Goal: Task Accomplishment & Management: Complete application form

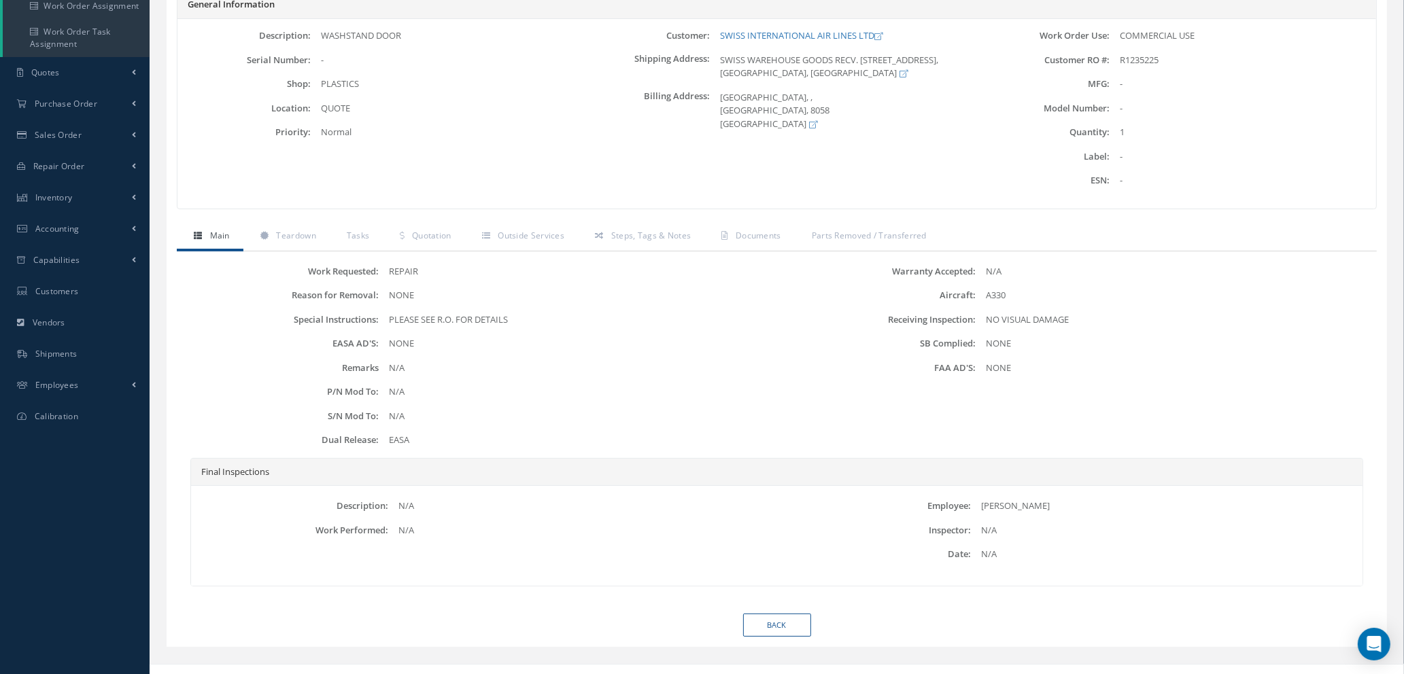
scroll to position [236, 0]
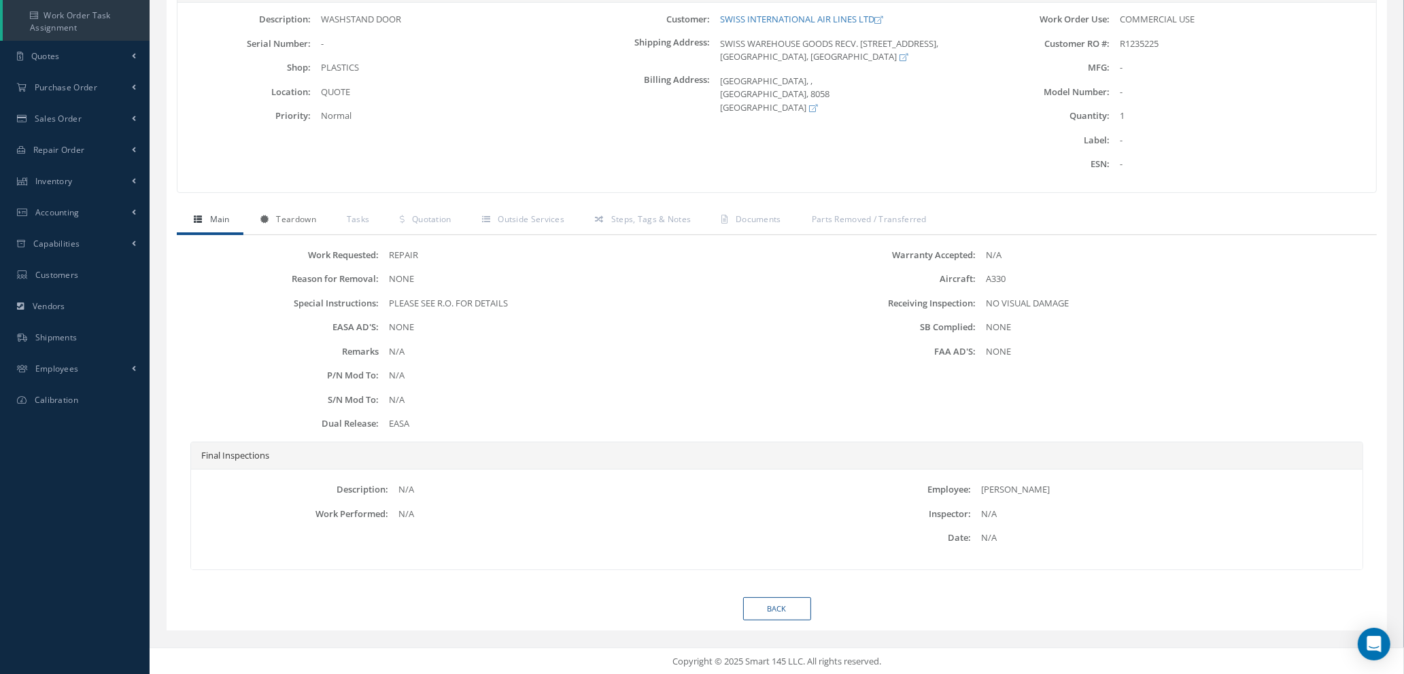
click at [290, 222] on span "Teardown" at bounding box center [295, 219] width 39 height 12
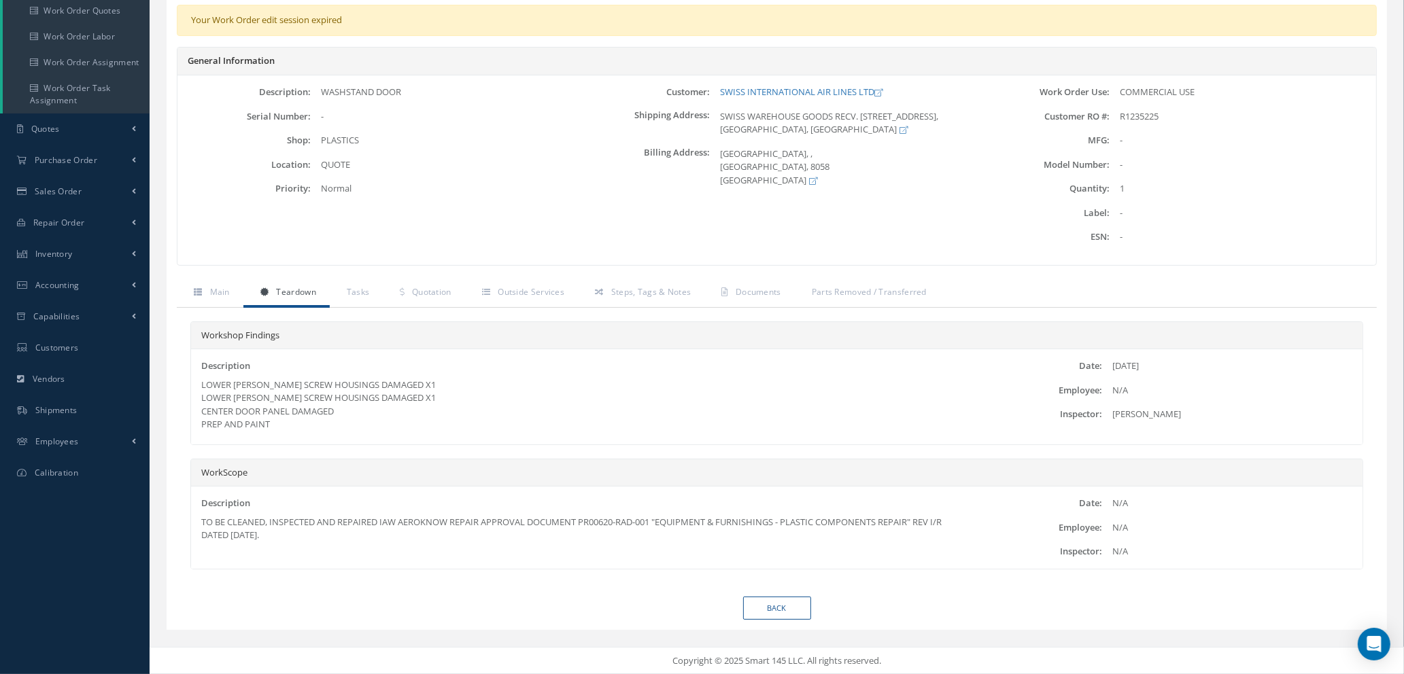
scroll to position [163, 0]
click at [634, 296] on span "Steps, Tags & Notes" at bounding box center [651, 292] width 80 height 12
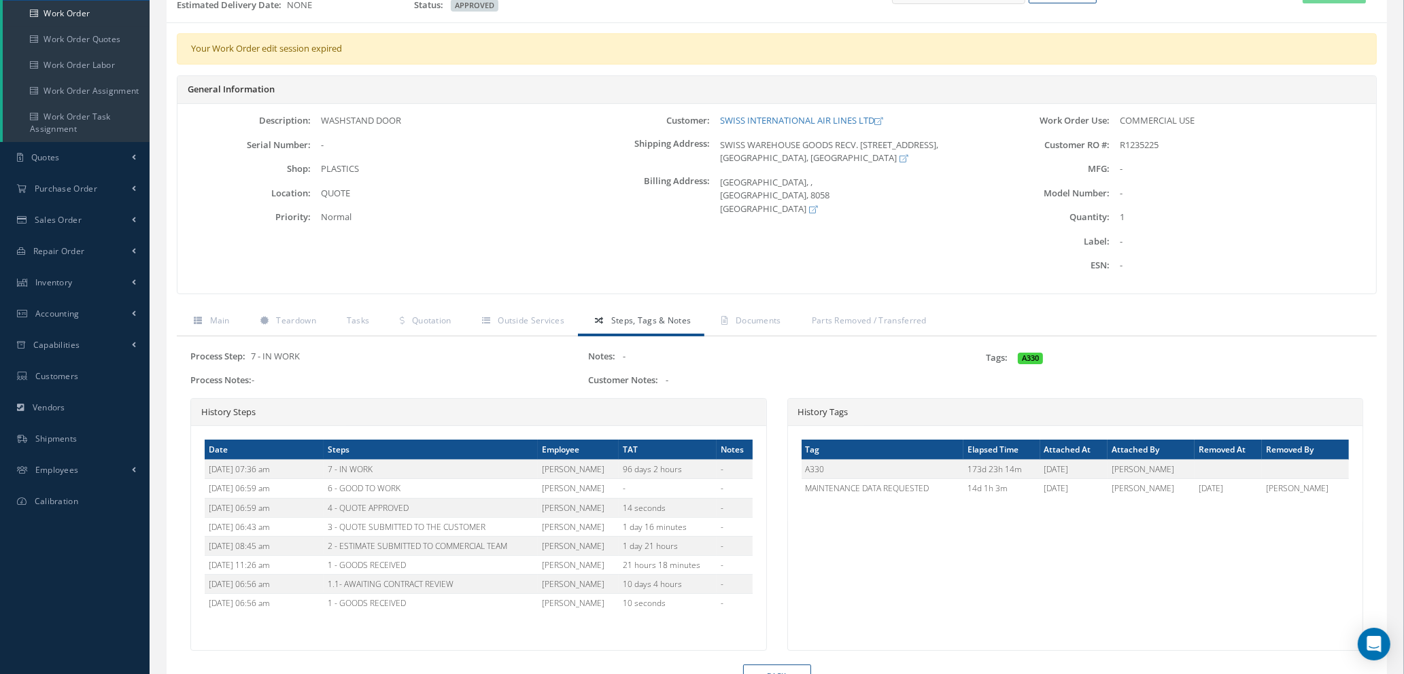
scroll to position [101, 0]
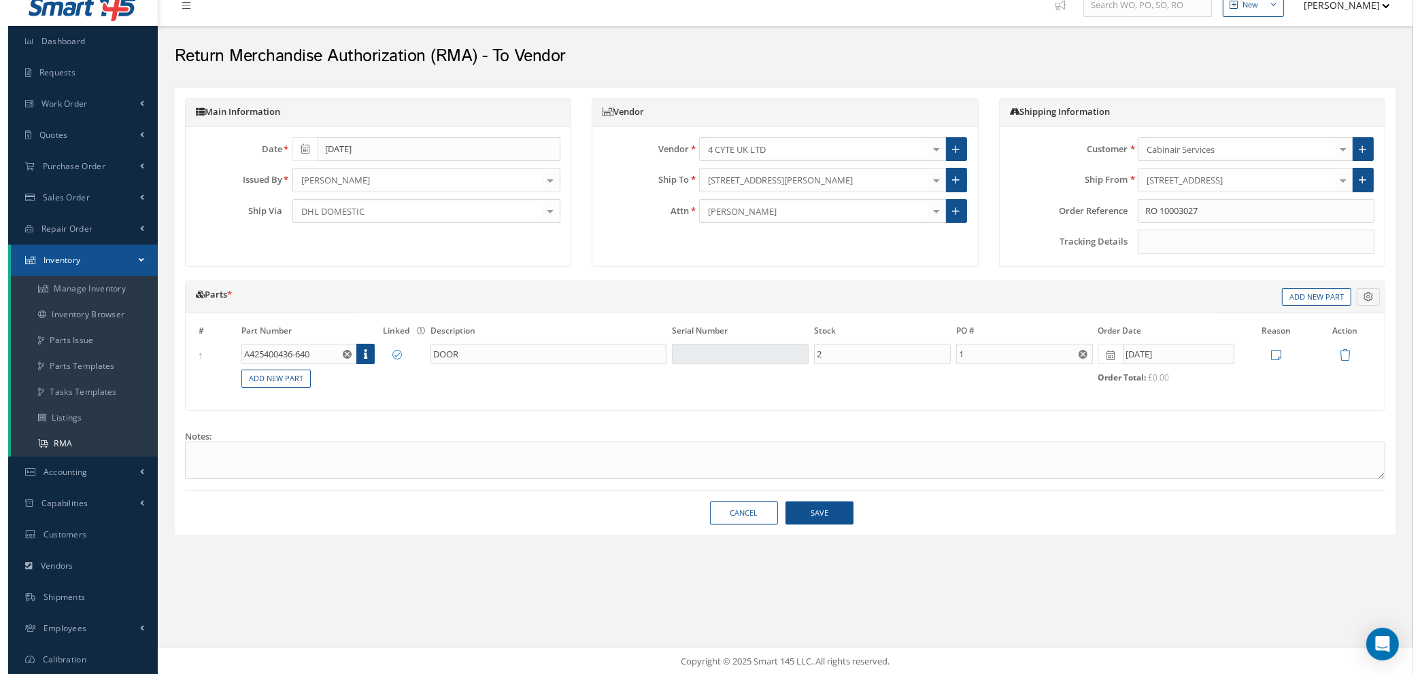
scroll to position [16, 0]
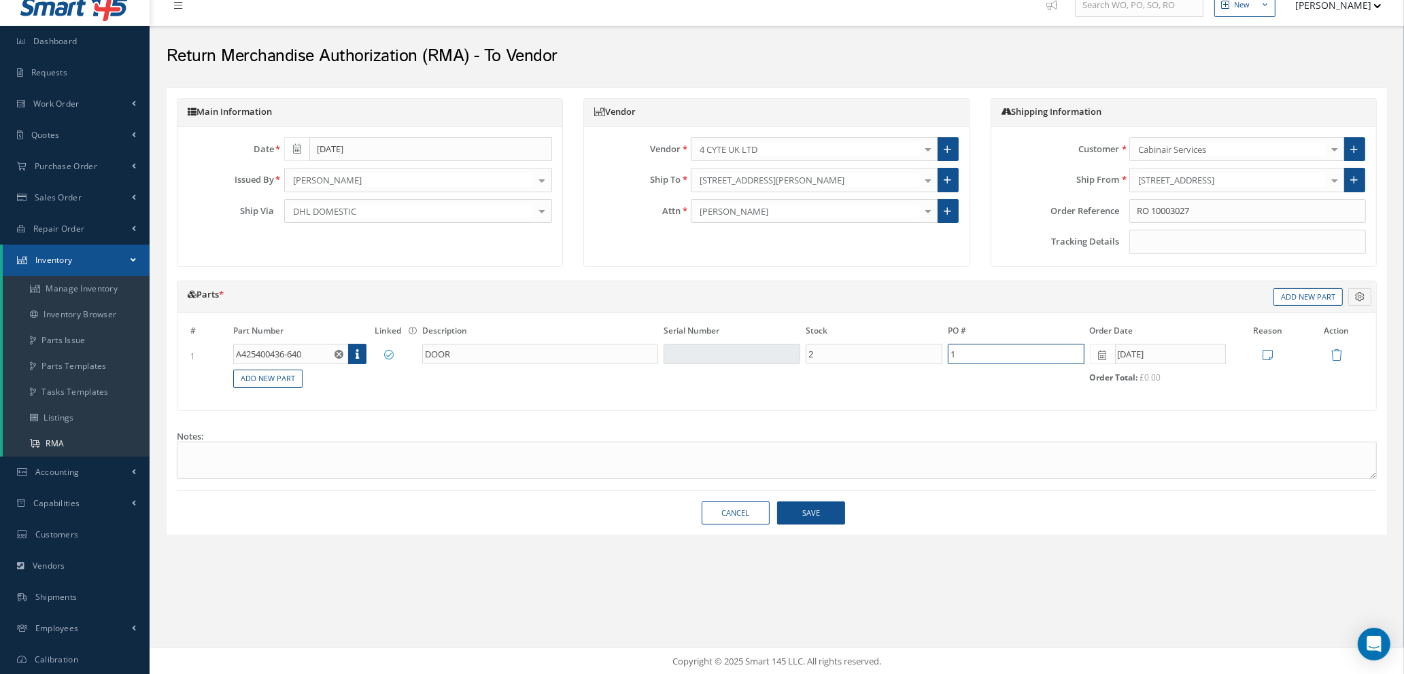
click at [973, 355] on input "1" at bounding box center [1016, 354] width 137 height 20
type input "10003027"
click at [944, 420] on div "Parts * Description Serial Number Stock PO # Order Date Cost Sub Total Reason A…" at bounding box center [777, 353] width 1220 height 144
click at [998, 356] on input "10003027" at bounding box center [1016, 354] width 137 height 20
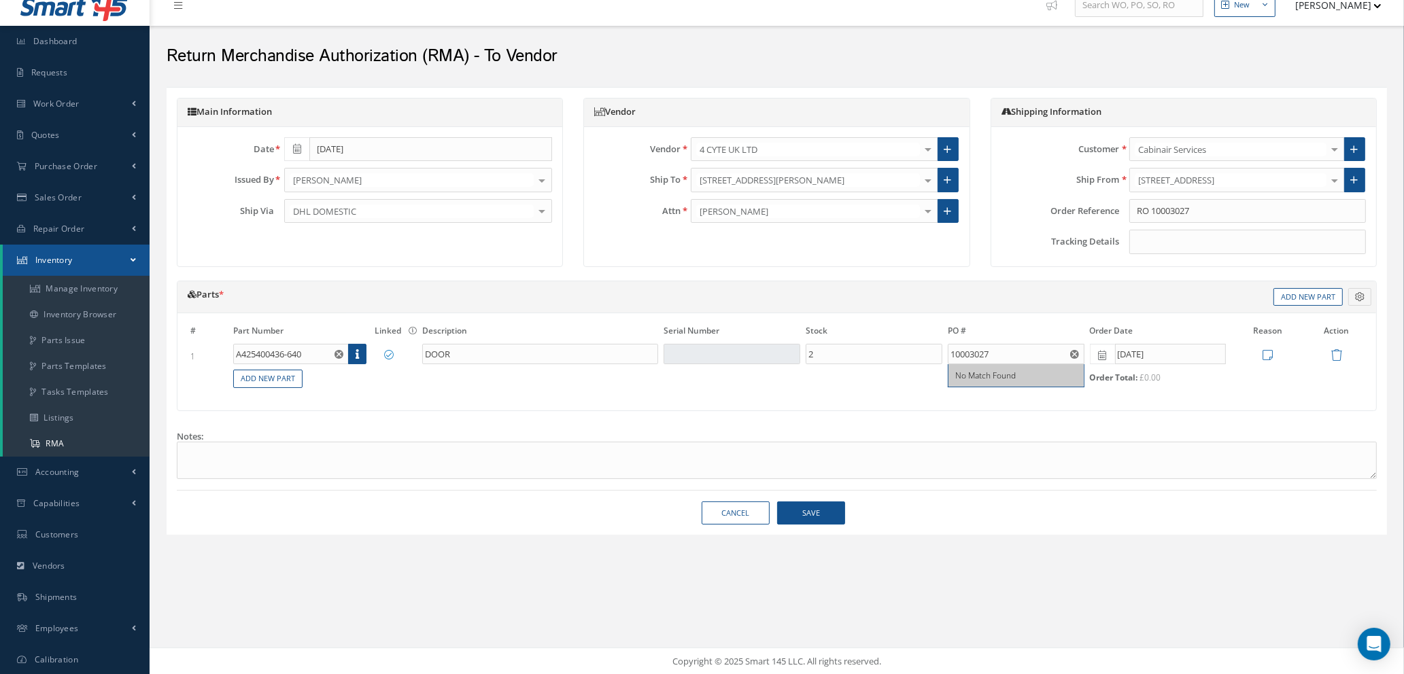
click at [944, 432] on div "Notes:" at bounding box center [777, 452] width 1220 height 54
click at [904, 393] on div "# Part Number Linked The item is linked to the inventory. Description Serial Nu…" at bounding box center [776, 361] width 1199 height 97
click at [316, 348] on input "A425400436-640" at bounding box center [291, 354] width 116 height 20
click at [589, 353] on input "DOOR" at bounding box center [540, 354] width 236 height 20
click at [772, 350] on tr "1 A425400436-640 Part Number Description PO # SN Stock Order Date Stock # No Ma…" at bounding box center [777, 354] width 1178 height 23
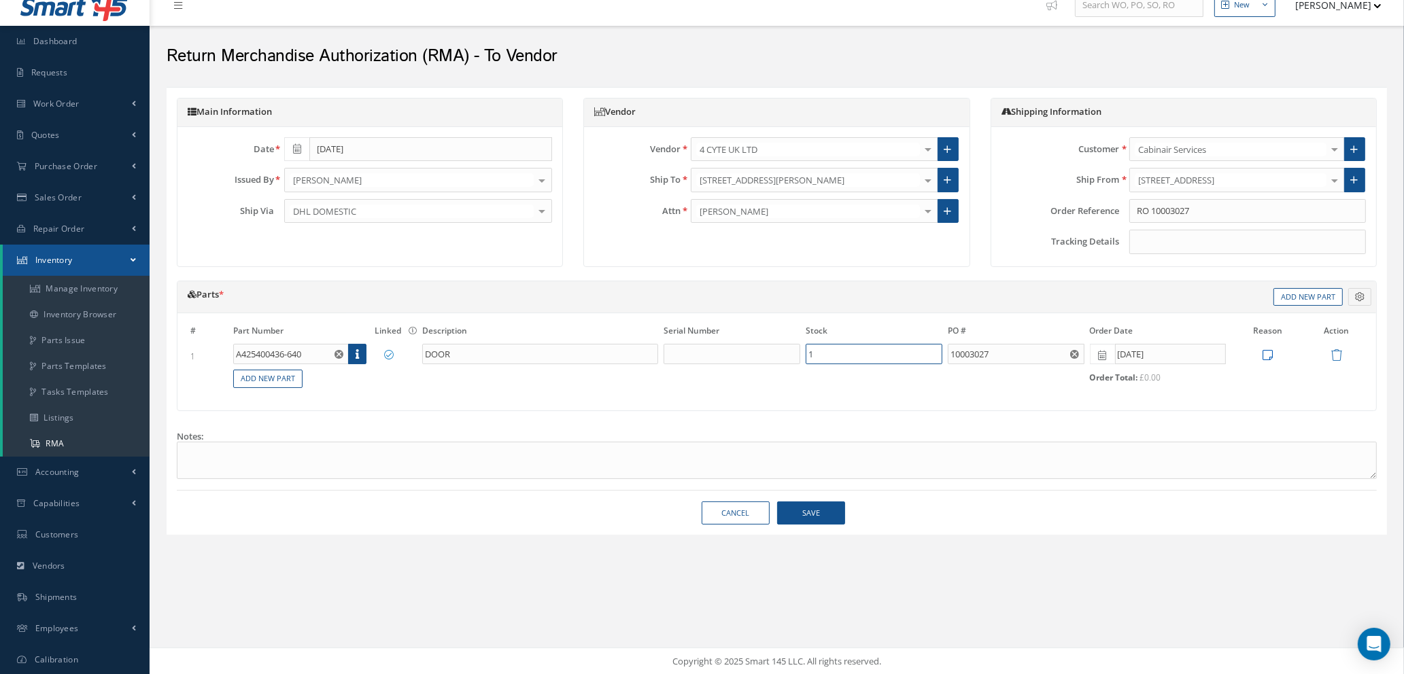
type input "1"
click at [1268, 355] on icon at bounding box center [1268, 355] width 10 height 12
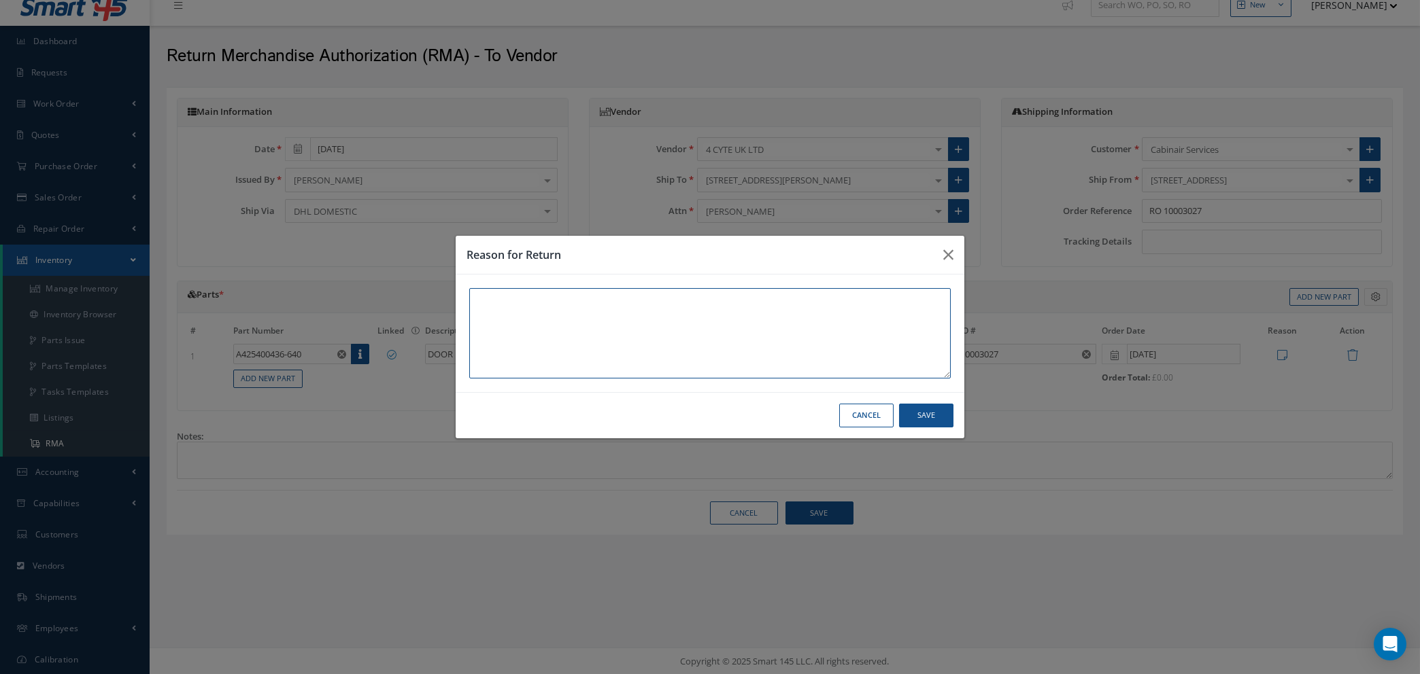
click at [539, 296] on textarea at bounding box center [709, 333] width 481 height 90
type textarea "p"
type textarea "TECHNICIANS NOT HAPPY WITH THE COATING / FINISH"
click at [925, 414] on button "Save" at bounding box center [926, 416] width 54 height 24
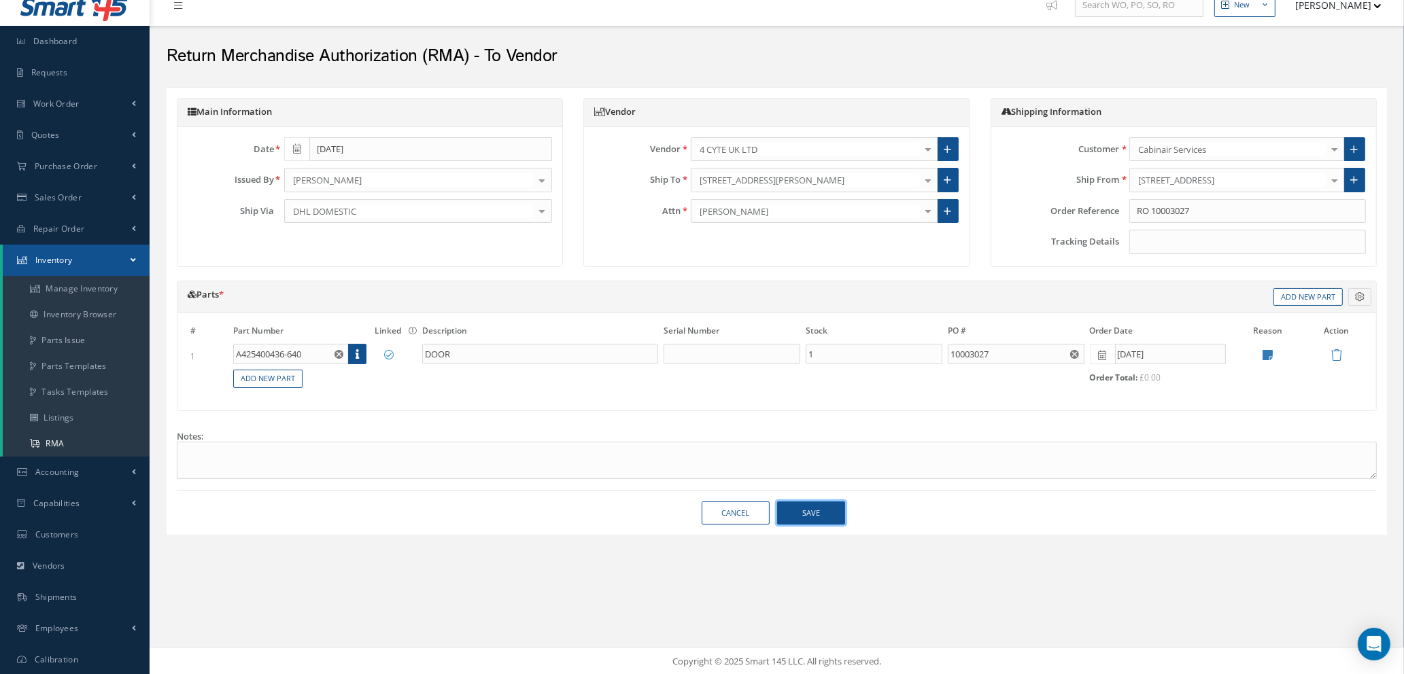
click at [801, 513] on button "Save" at bounding box center [811, 514] width 68 height 24
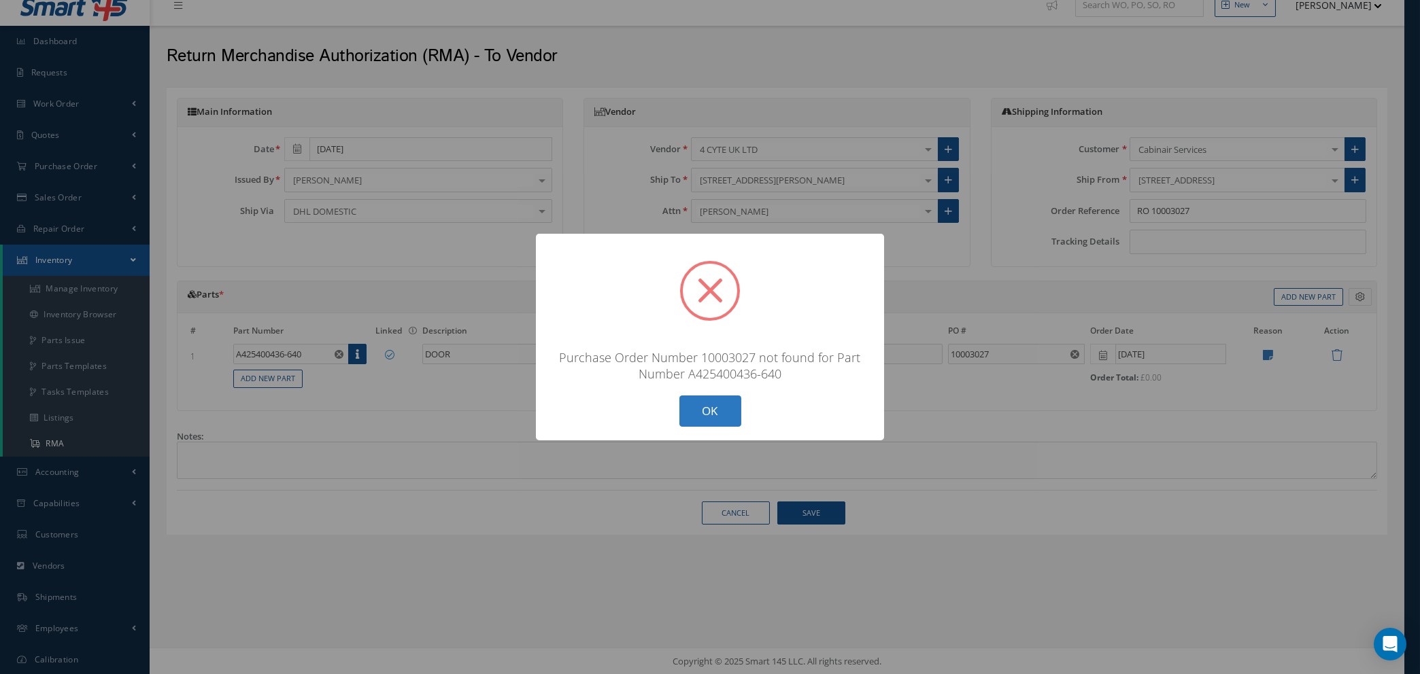
click at [716, 416] on button "OK" at bounding box center [710, 412] width 62 height 32
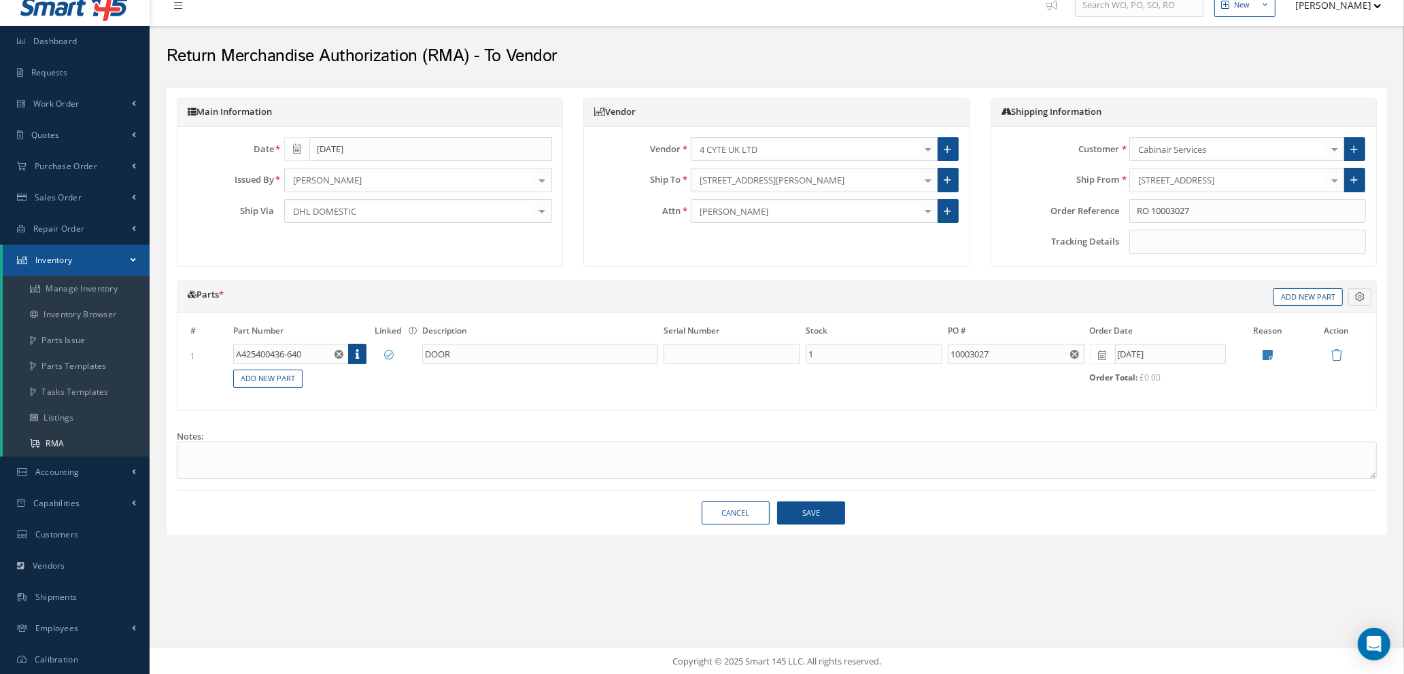
click at [1073, 352] on icon "Reset" at bounding box center [1074, 354] width 9 height 9
click at [967, 351] on input "text" at bounding box center [1016, 354] width 137 height 20
click at [796, 511] on button "Save" at bounding box center [811, 514] width 68 height 24
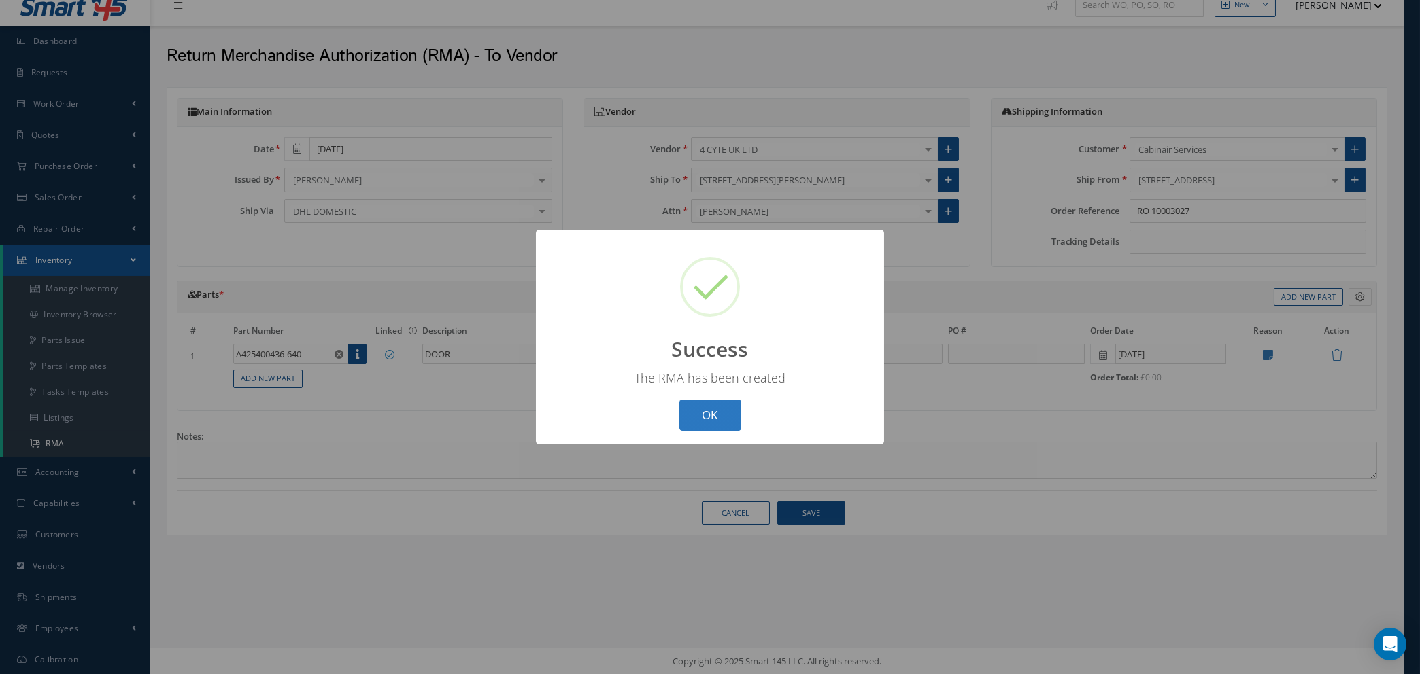
click at [710, 417] on button "OK" at bounding box center [710, 416] width 62 height 32
select select "25"
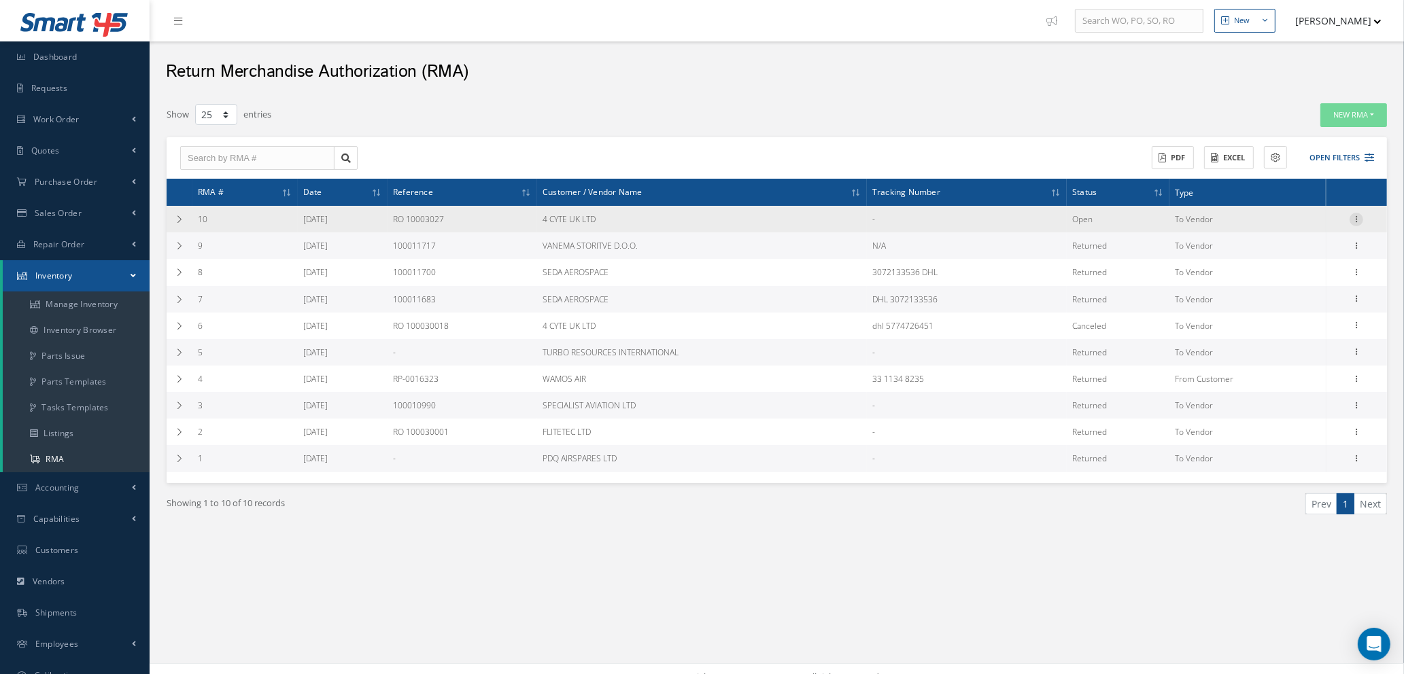
click at [1358, 217] on icon at bounding box center [1357, 218] width 14 height 11
click at [1292, 294] on link "Print" at bounding box center [1293, 299] width 107 height 18
click at [179, 219] on icon at bounding box center [180, 220] width 10 height 8
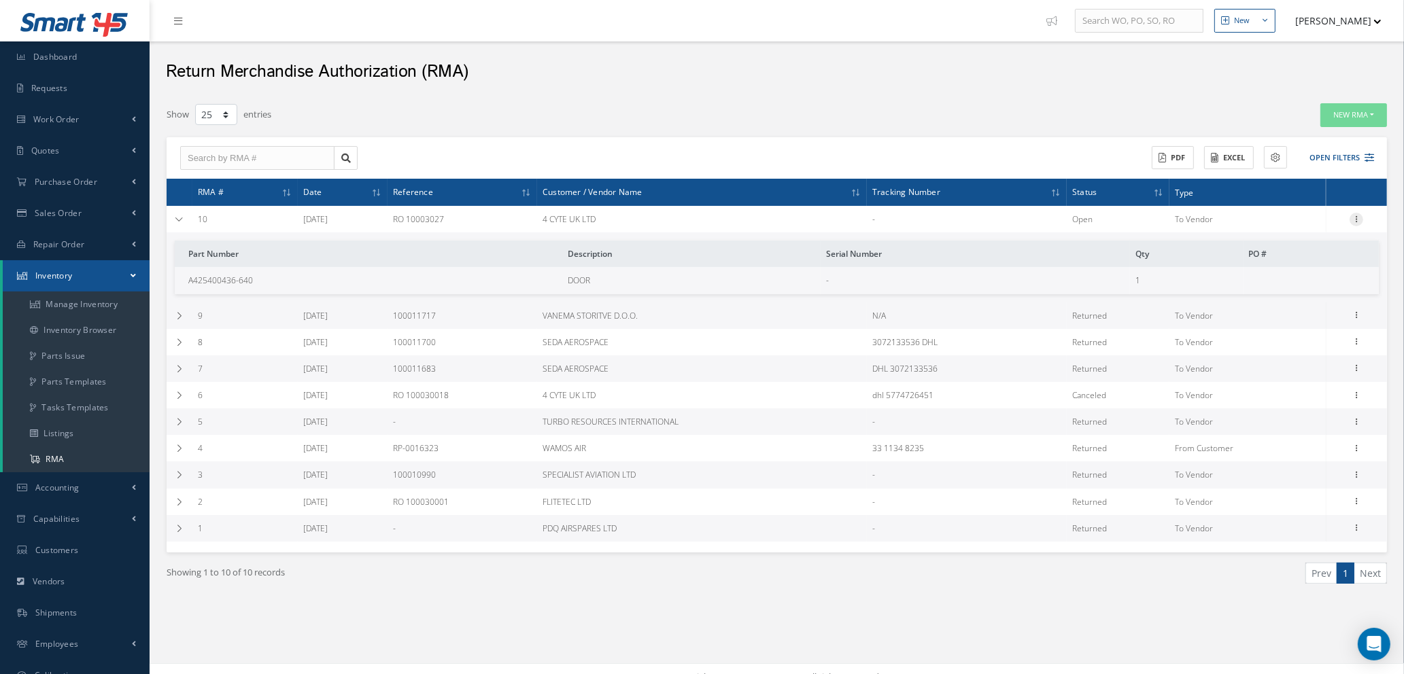
click at [1358, 218] on icon at bounding box center [1357, 218] width 14 height 11
click at [1285, 301] on link "Print" at bounding box center [1293, 299] width 107 height 18
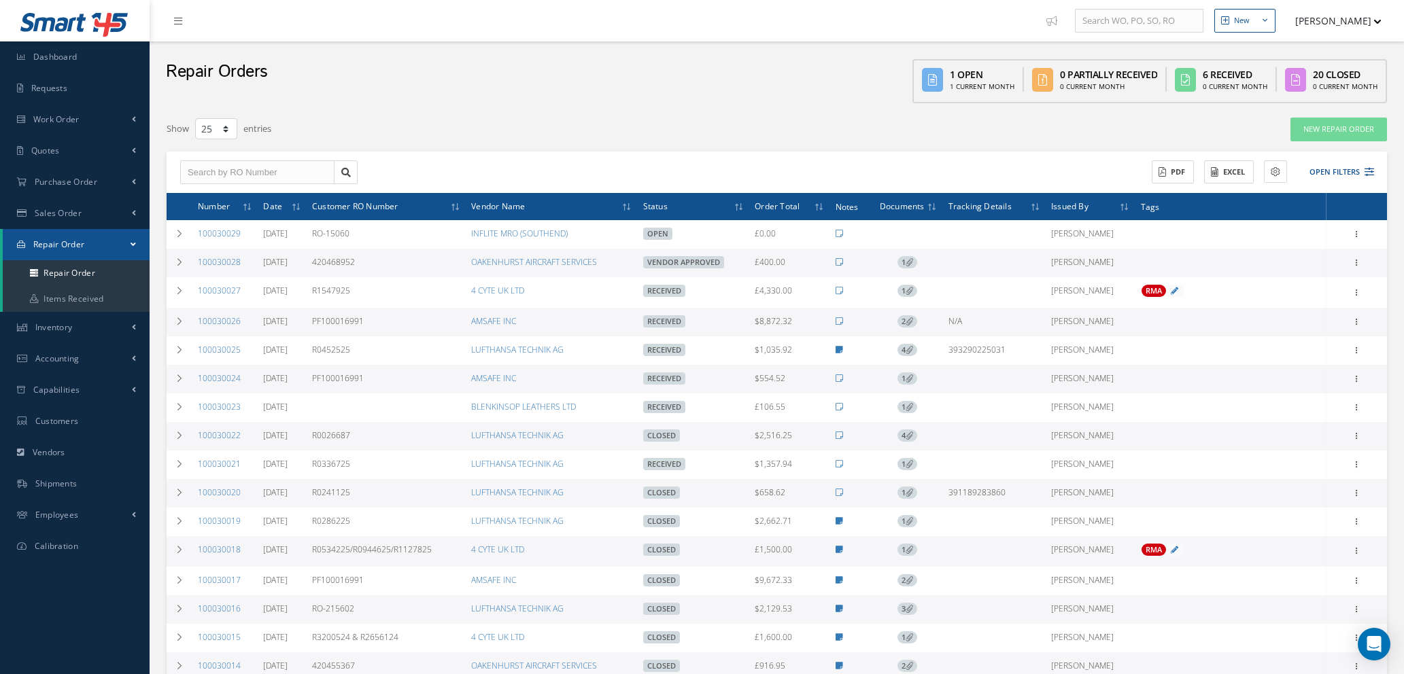
select select "25"
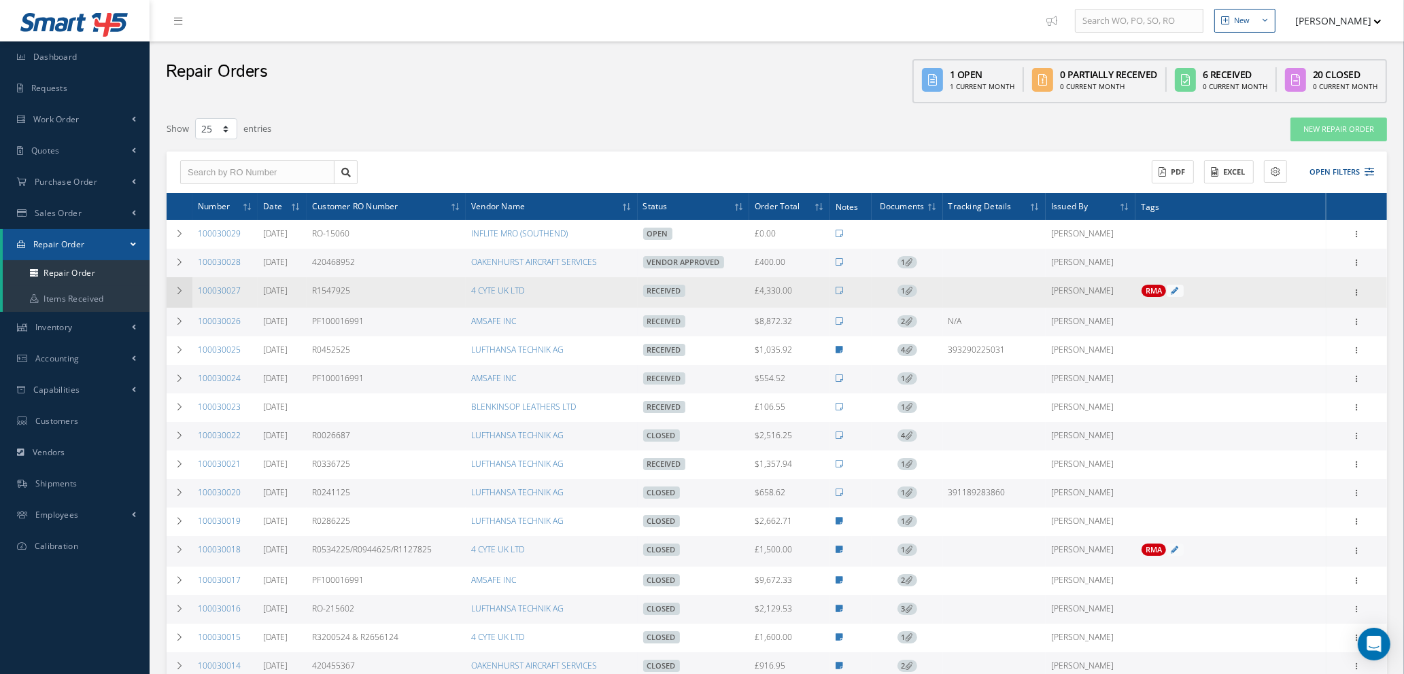
click at [181, 290] on icon at bounding box center [180, 291] width 10 height 8
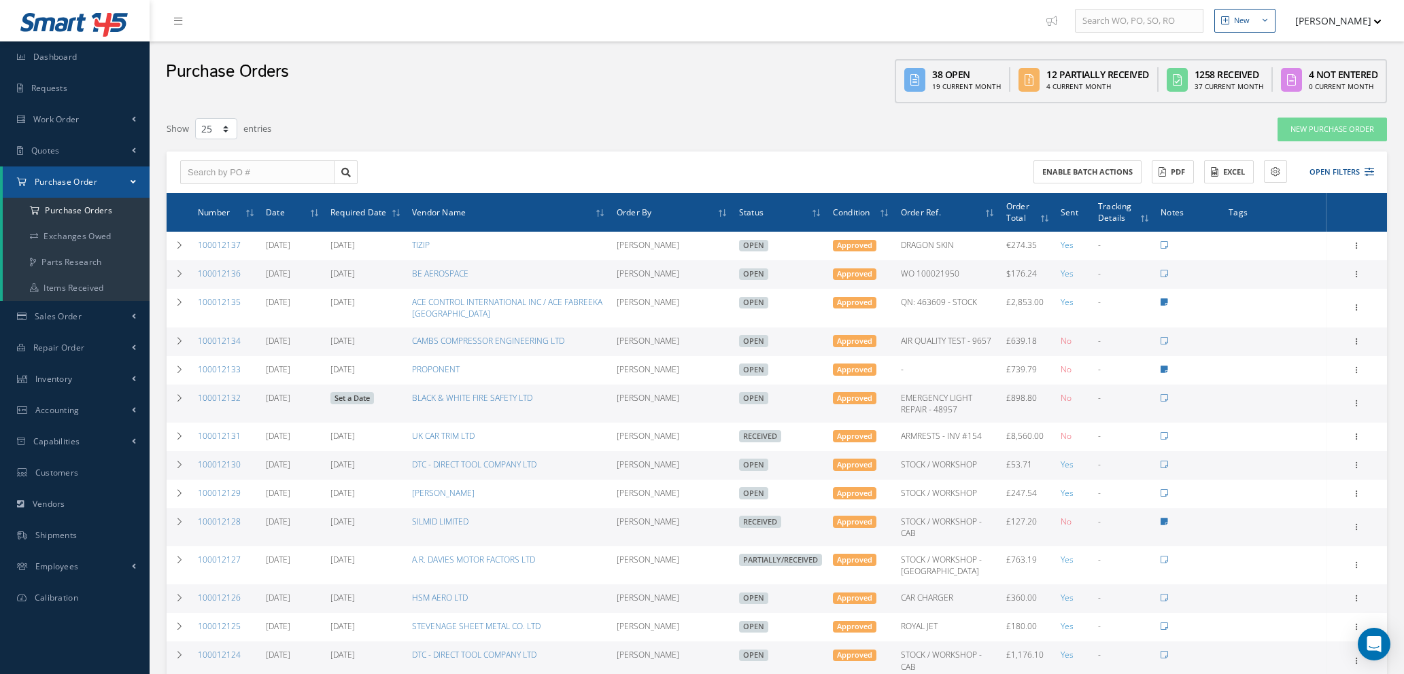
select select "25"
click at [78, 377] on link "Inventory" at bounding box center [75, 379] width 150 height 31
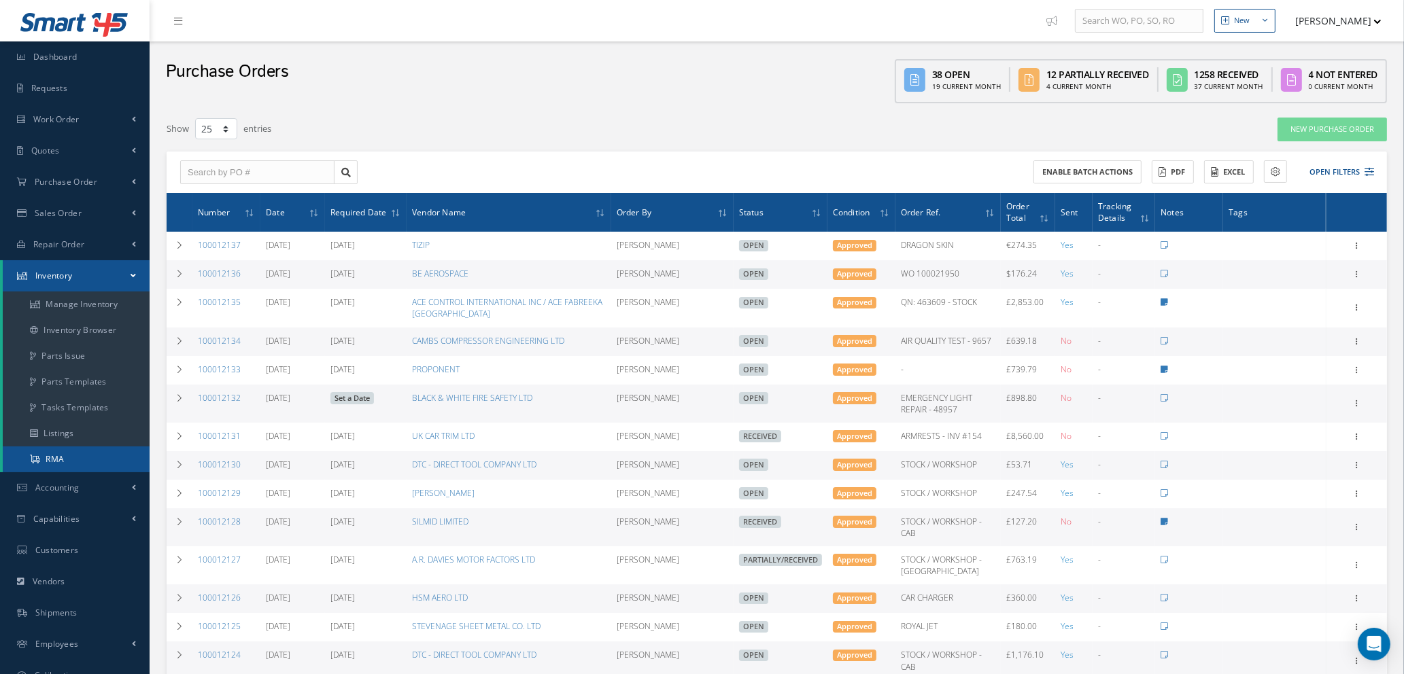
click at [69, 462] on link "RMA" at bounding box center [76, 460] width 147 height 26
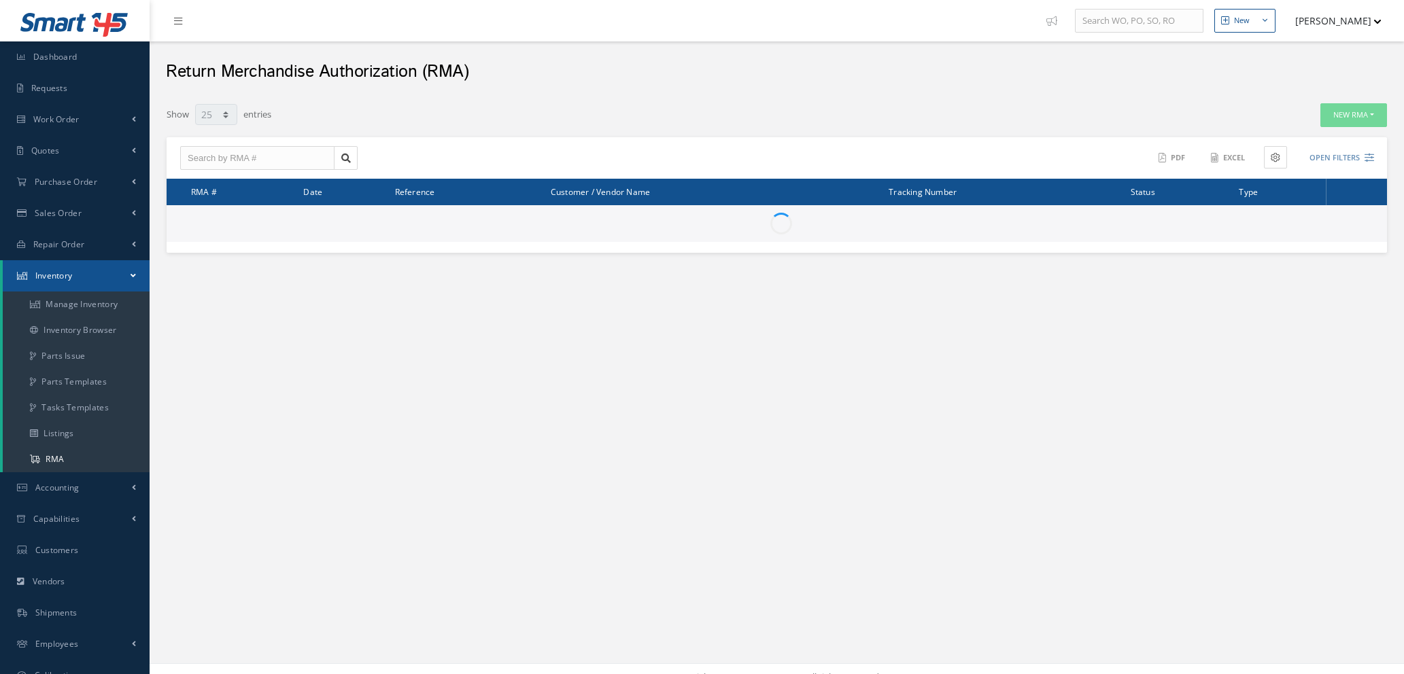
select select "25"
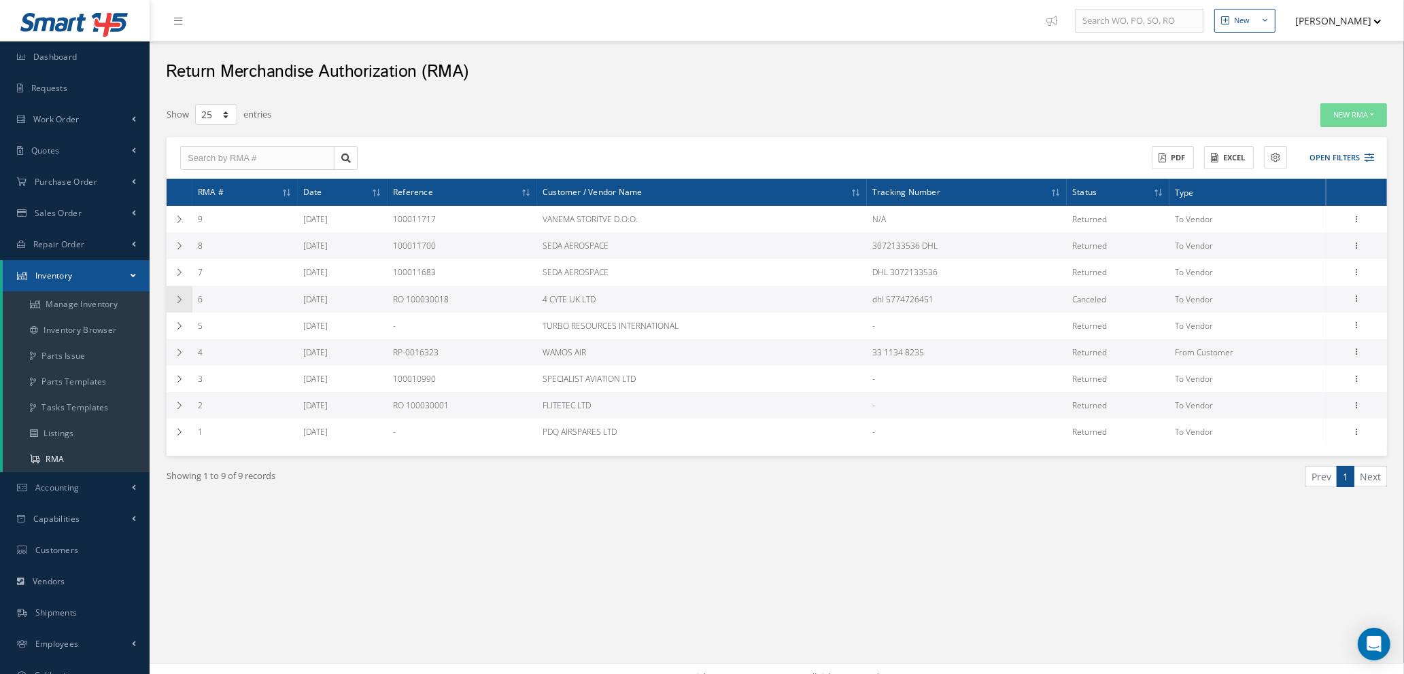
click at [182, 301] on icon at bounding box center [180, 300] width 10 height 8
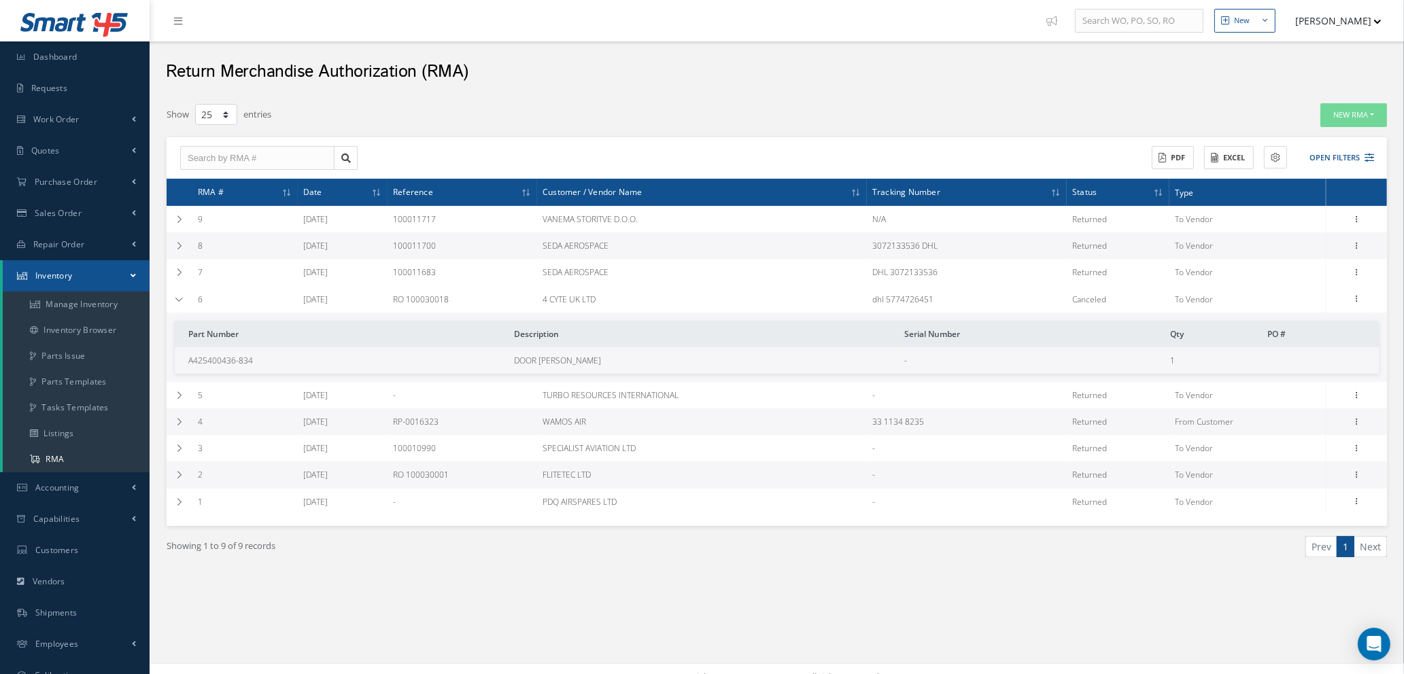
drag, startPoint x: 488, startPoint y: 295, endPoint x: 413, endPoint y: 294, distance: 74.8
click at [413, 294] on td "RO 100030018" at bounding box center [463, 299] width 150 height 27
click at [1357, 296] on icon at bounding box center [1357, 297] width 14 height 11
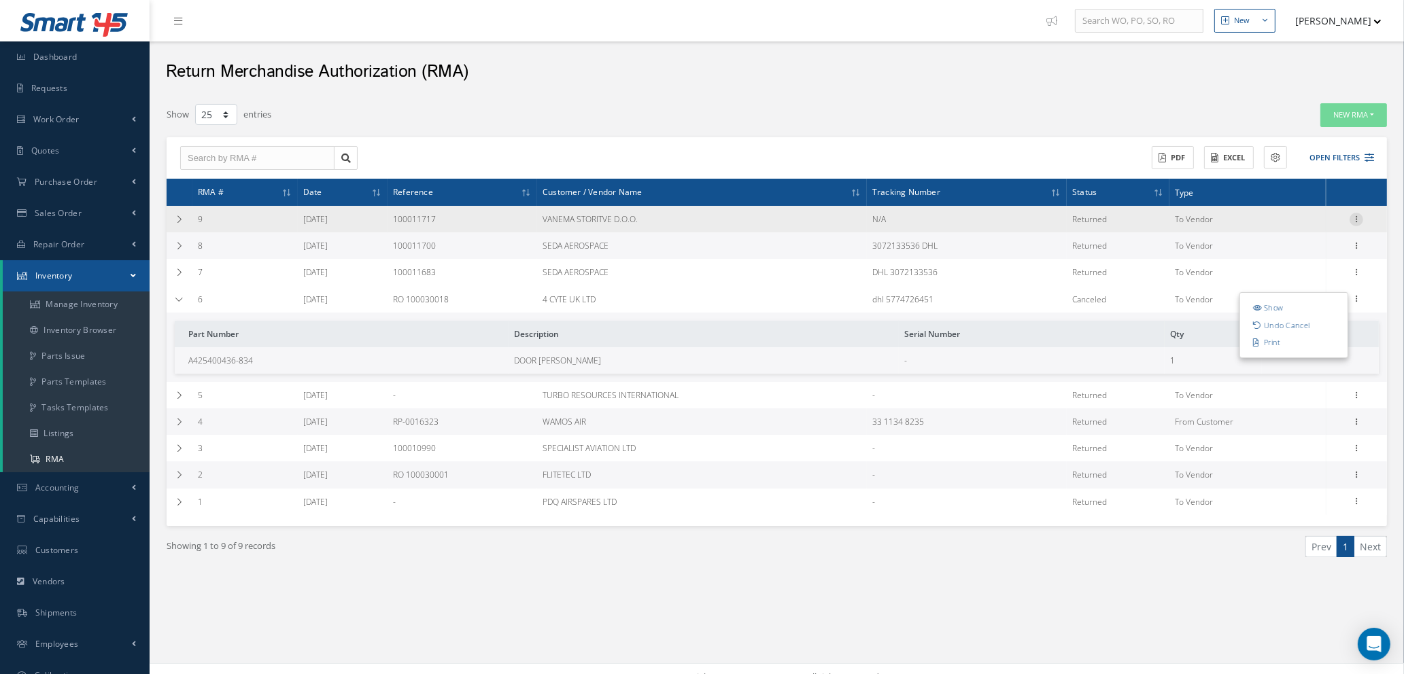
click at [1355, 218] on icon at bounding box center [1357, 218] width 14 height 11
